Goal: Obtain resource: Download file/media

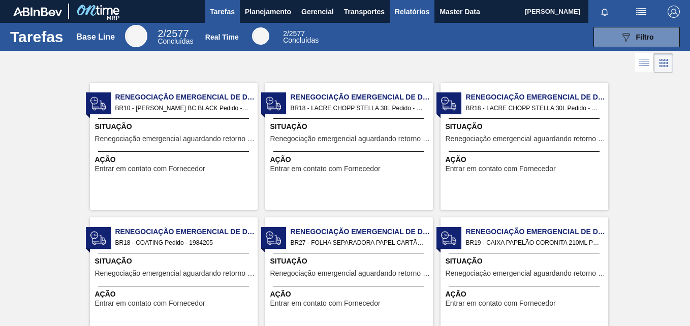
click at [402, 8] on span "Relatórios" at bounding box center [412, 12] width 35 height 12
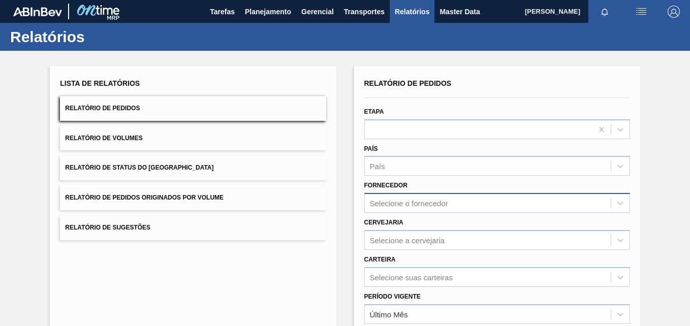
click at [417, 211] on div "Selecione o fornecedor" at bounding box center [497, 203] width 266 height 20
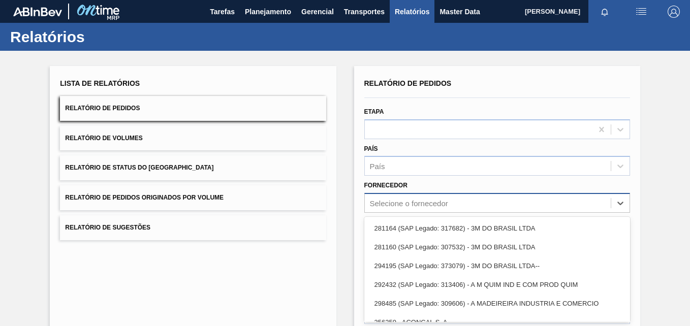
scroll to position [47, 0]
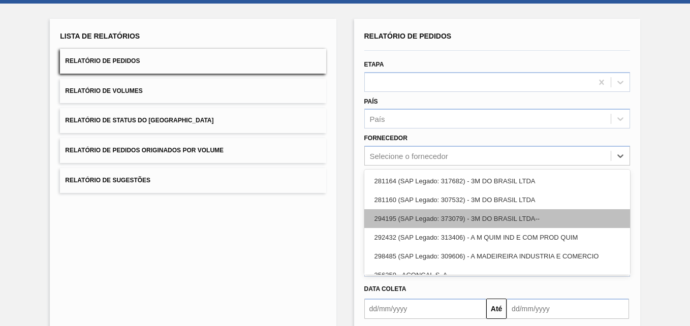
paste input "279725"
type input "279725"
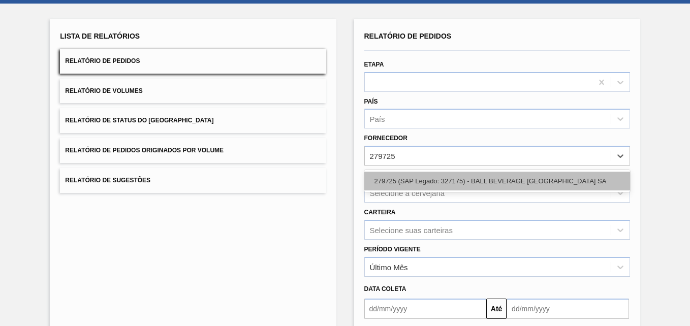
click at [433, 181] on div "279725 (SAP Legado: 327175) - BALL BEVERAGE [GEOGRAPHIC_DATA] SA" at bounding box center [497, 181] width 266 height 19
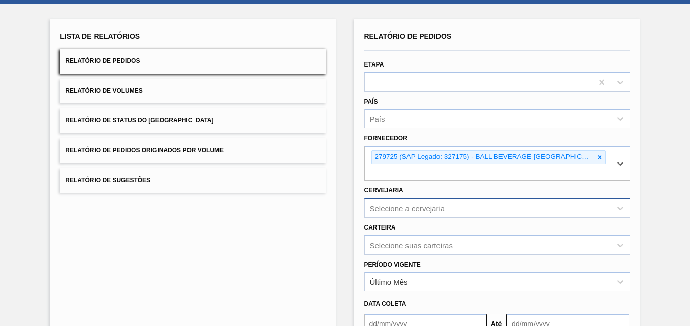
scroll to position [100, 0]
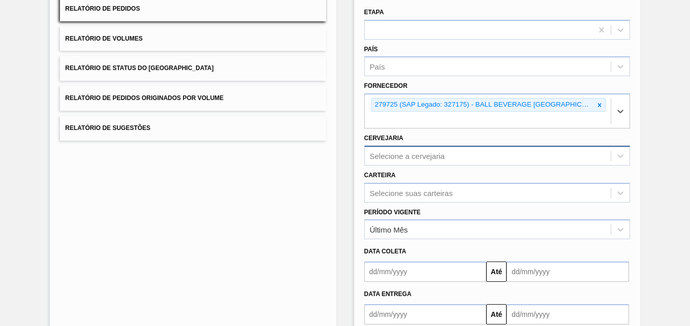
click at [390, 166] on div "Selecione a cervejaria" at bounding box center [497, 156] width 266 height 20
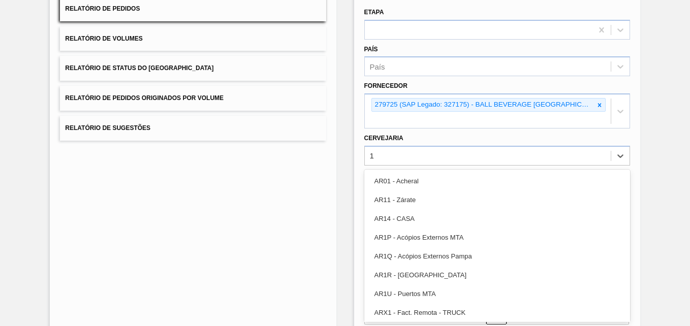
type input "19"
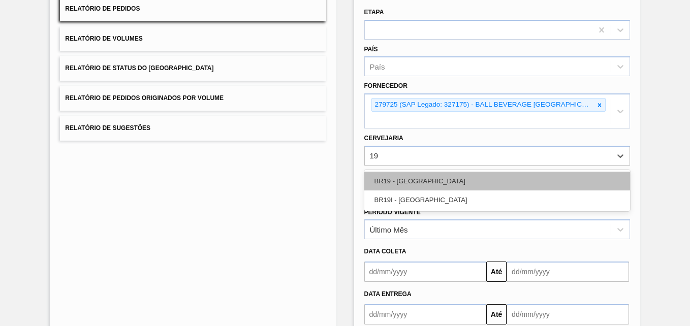
click at [437, 172] on div "BR19 - [GEOGRAPHIC_DATA]" at bounding box center [497, 181] width 266 height 19
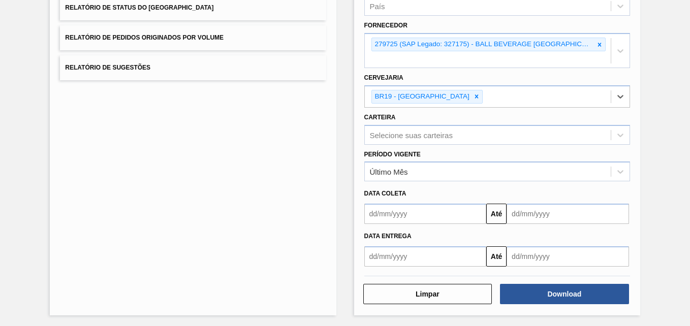
scroll to position [162, 0]
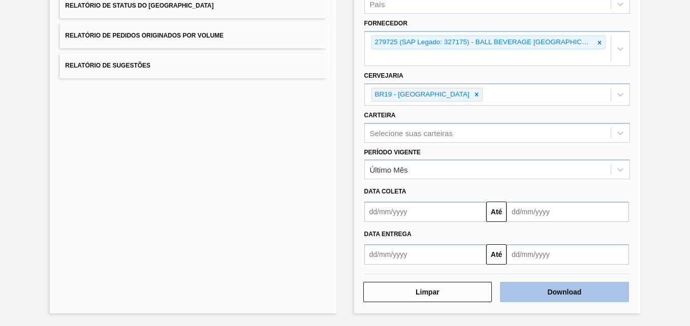
click at [561, 291] on button "Download" at bounding box center [564, 292] width 129 height 20
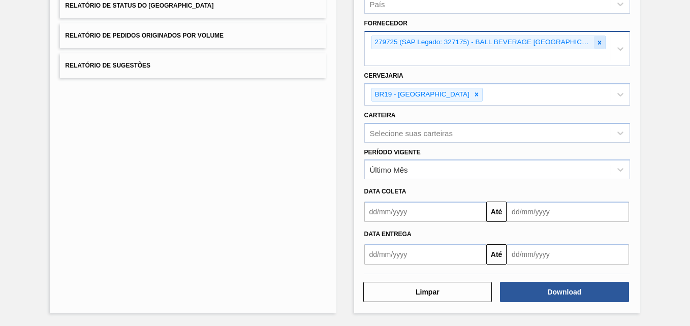
click at [599, 45] on icon at bounding box center [599, 42] width 7 height 7
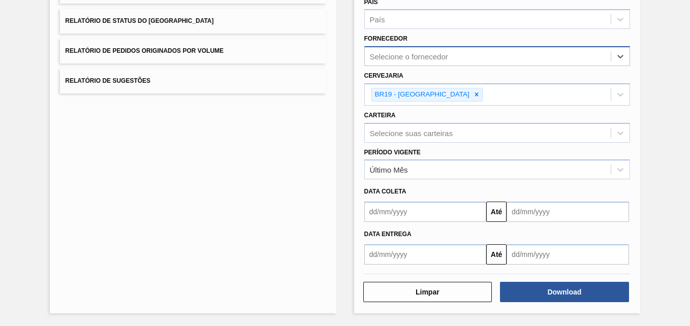
paste input "280304"
type input "280304"
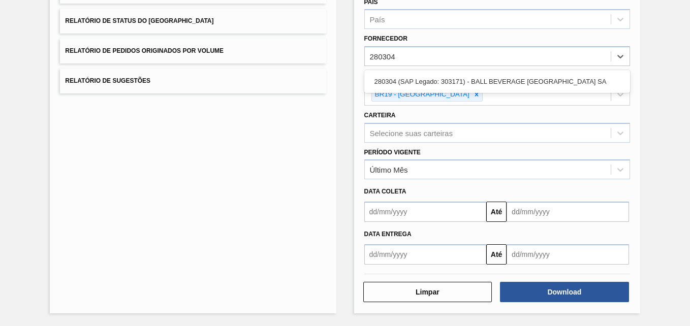
drag, startPoint x: 385, startPoint y: 83, endPoint x: 410, endPoint y: 97, distance: 28.6
click at [385, 84] on div "280304 (SAP Legado: 303171) - BALL BEVERAGE [GEOGRAPHIC_DATA] SA" at bounding box center [497, 81] width 266 height 19
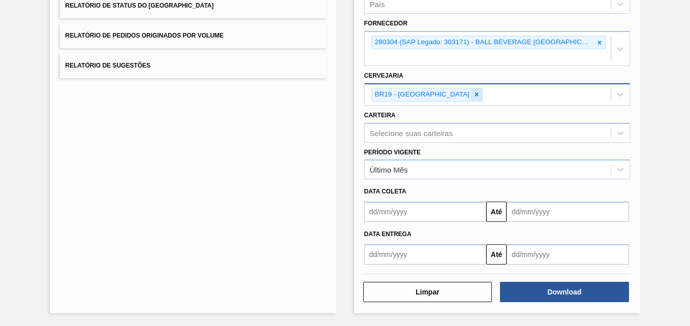
click at [473, 94] on icon at bounding box center [476, 94] width 7 height 7
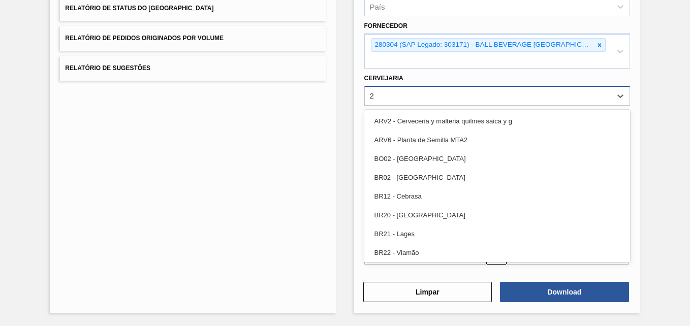
type input "26"
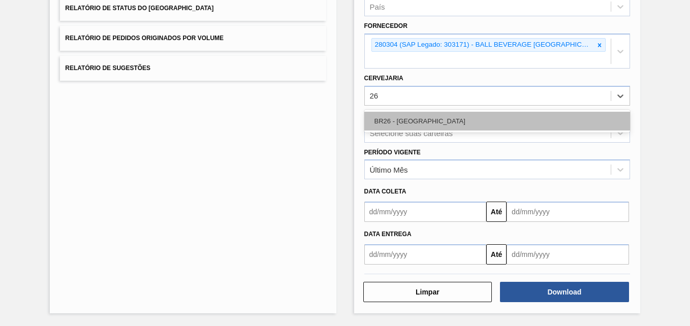
click at [444, 121] on div "BR26 - [GEOGRAPHIC_DATA]" at bounding box center [497, 121] width 266 height 19
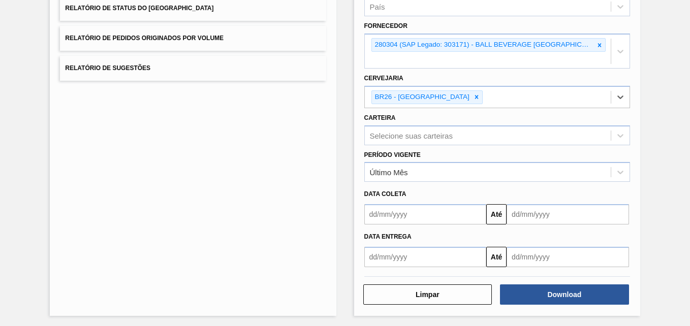
scroll to position [162, 0]
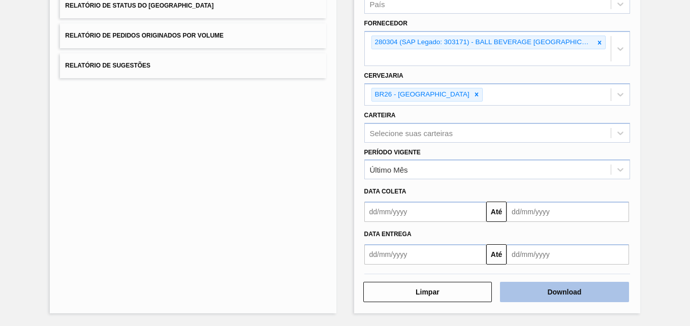
click at [557, 294] on button "Download" at bounding box center [564, 292] width 129 height 20
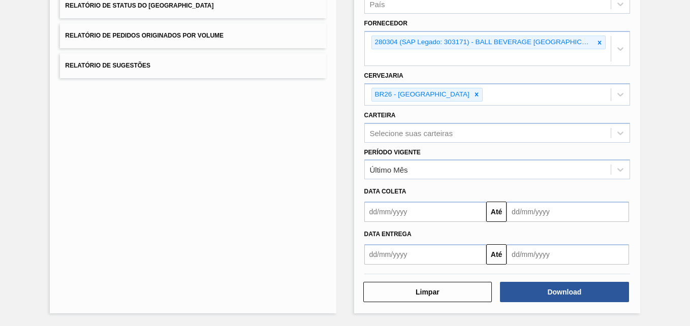
click at [658, 1] on div "Lista de Relatórios Relatório de Pedidos Relatório de Volumes Relatório de Stat…" at bounding box center [345, 108] width 690 height 438
